Goal: Task Accomplishment & Management: Use online tool/utility

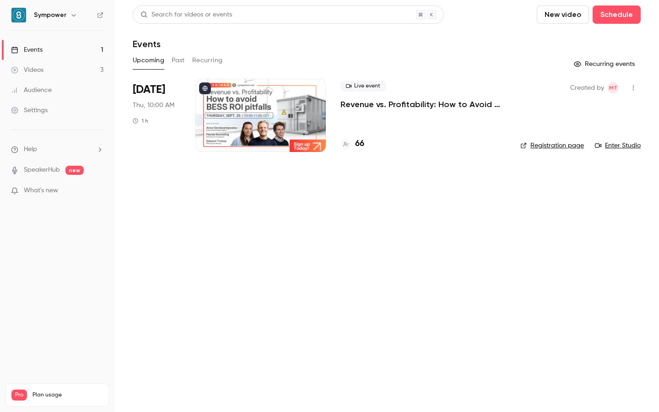
click at [359, 143] on h4 "66" at bounding box center [359, 144] width 9 height 12
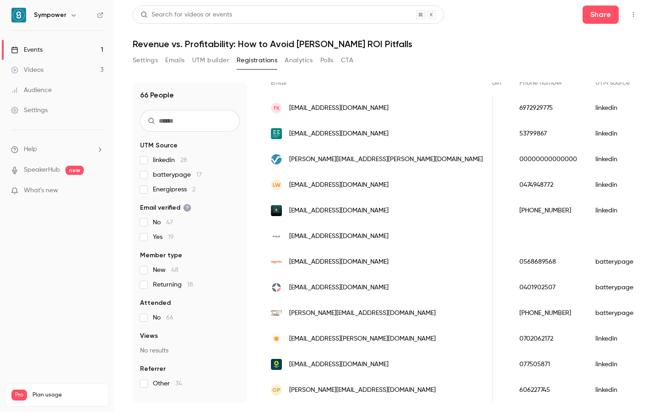
scroll to position [0, 505]
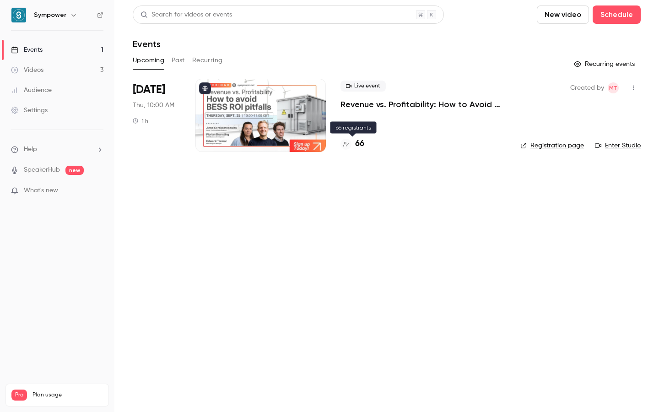
click at [353, 143] on div "66" at bounding box center [352, 144] width 24 height 12
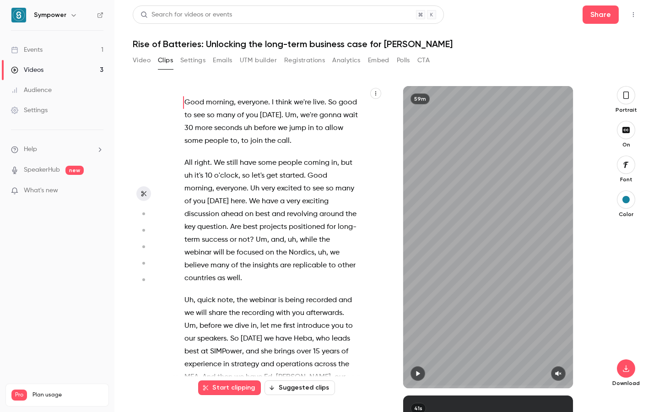
click at [79, 46] on link "Events 1" at bounding box center [57, 50] width 114 height 20
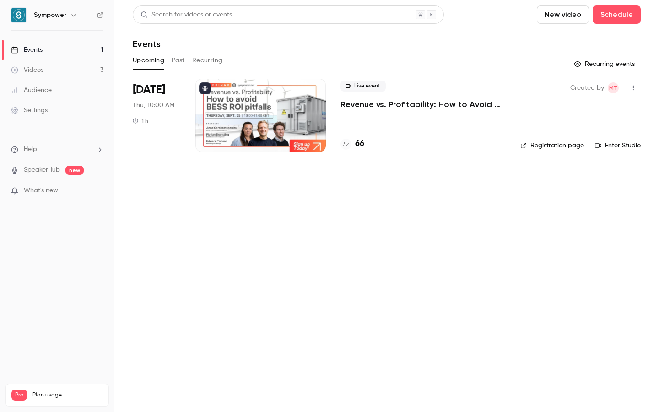
click at [353, 104] on p "Revenue vs. Profitability: How to Avoid [PERSON_NAME] ROI Pitfalls" at bounding box center [422, 104] width 165 height 11
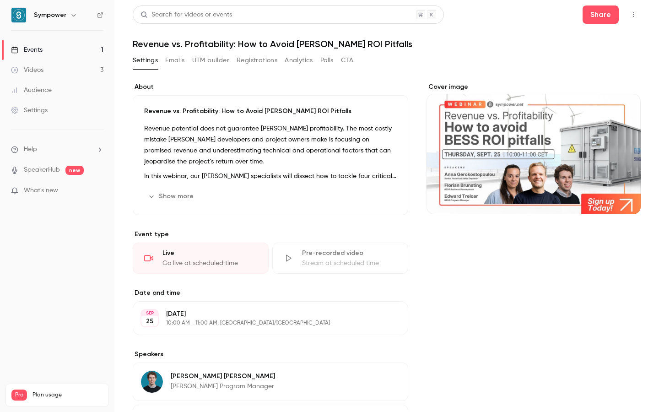
click at [263, 59] on button "Registrations" at bounding box center [256, 60] width 41 height 15
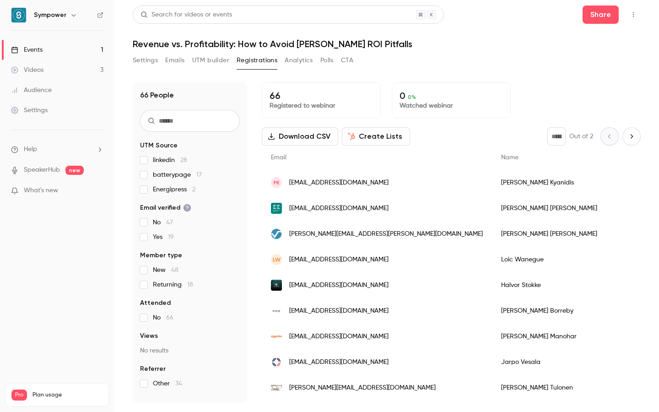
click at [221, 65] on button "UTM builder" at bounding box center [210, 60] width 37 height 15
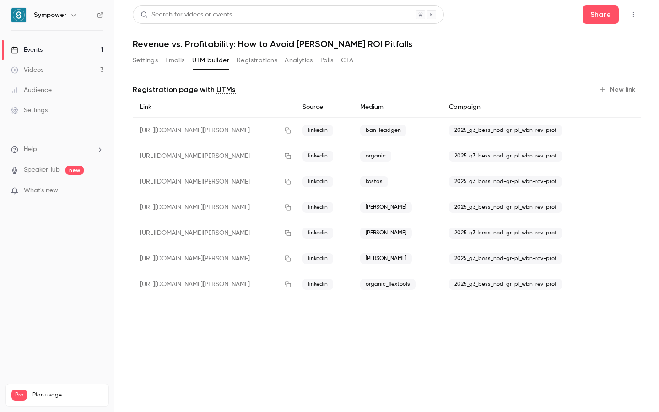
click at [618, 84] on button "New link" at bounding box center [617, 89] width 45 height 15
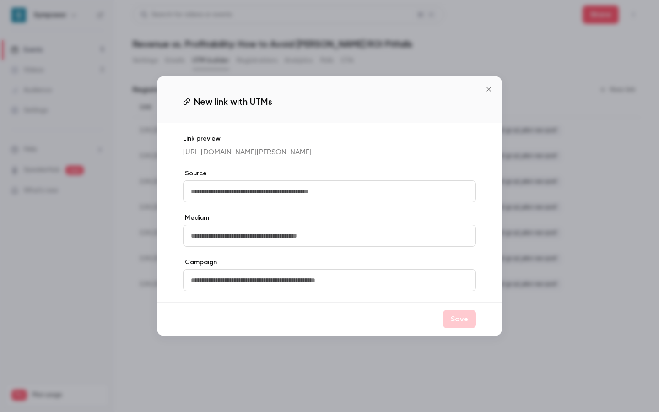
click at [494, 83] on button "Close" at bounding box center [488, 89] width 18 height 18
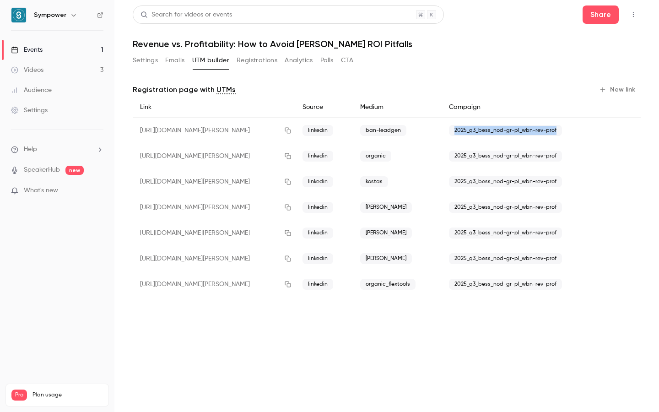
drag, startPoint x: 563, startPoint y: 134, endPoint x: 456, endPoint y: 134, distance: 107.9
click at [456, 134] on div "2025_q3_bess_nod-gr-pl_wbn-rev-prof" at bounding box center [522, 131] width 162 height 26
copy span "2025_q3_bess_nod-gr-pl_wbn-rev-prof"
click at [59, 48] on link "Events 1" at bounding box center [57, 50] width 114 height 20
